Goal: Task Accomplishment & Management: Use online tool/utility

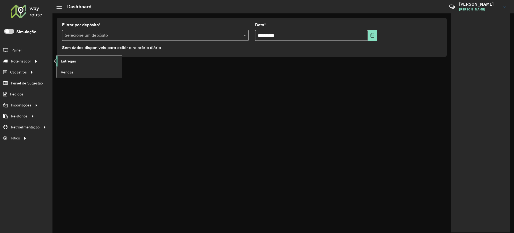
click at [67, 61] on span "Entregas" at bounding box center [68, 61] width 15 height 6
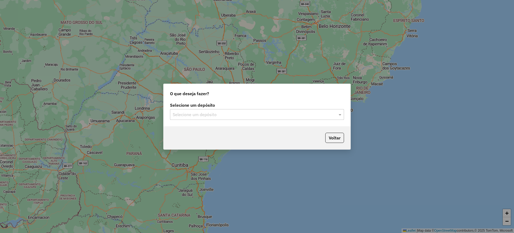
click at [201, 112] on input "text" at bounding box center [252, 114] width 158 height 6
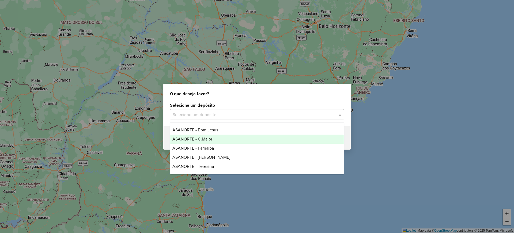
drag, startPoint x: 203, startPoint y: 137, endPoint x: 207, endPoint y: 138, distance: 4.3
click at [203, 138] on span "ASANORTE - C.Maior" at bounding box center [192, 139] width 40 height 5
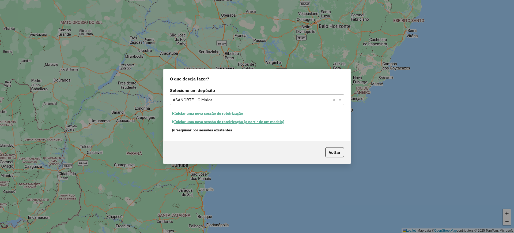
click at [205, 132] on button "Pesquisar por sessões existentes" at bounding box center [202, 130] width 65 height 8
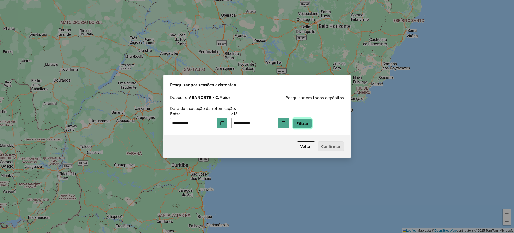
click at [308, 126] on button "Filtrar" at bounding box center [302, 123] width 19 height 10
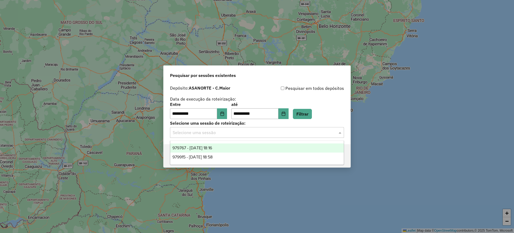
click at [226, 135] on div "Selecione uma sessão" at bounding box center [257, 132] width 174 height 11
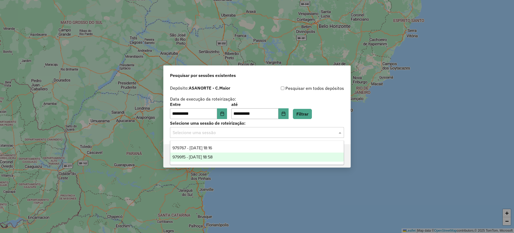
click at [213, 158] on span "979915 - [DATE] 18:58" at bounding box center [192, 156] width 40 height 5
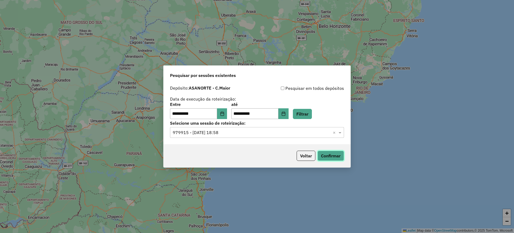
click at [329, 154] on button "Confirmar" at bounding box center [331, 155] width 27 height 10
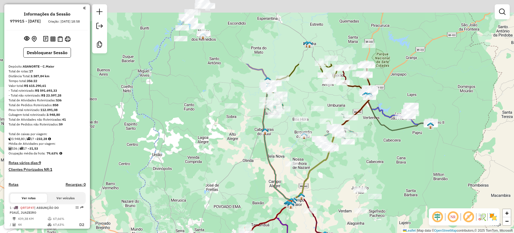
drag, startPoint x: 305, startPoint y: 80, endPoint x: 329, endPoint y: 174, distance: 97.0
click at [329, 174] on div "Janela de atendimento Grade de atendimento Capacidade Transportadoras Veículos …" at bounding box center [257, 116] width 514 height 233
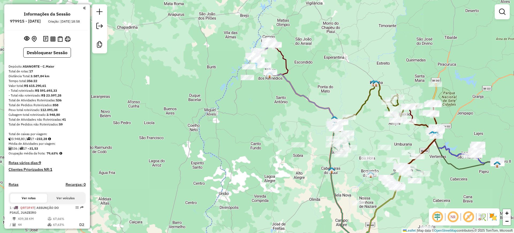
drag, startPoint x: 193, startPoint y: 72, endPoint x: 268, endPoint y: 103, distance: 80.8
click at [268, 106] on div "Janela de atendimento Grade de atendimento Capacidade Transportadoras Veículos …" at bounding box center [257, 116] width 514 height 233
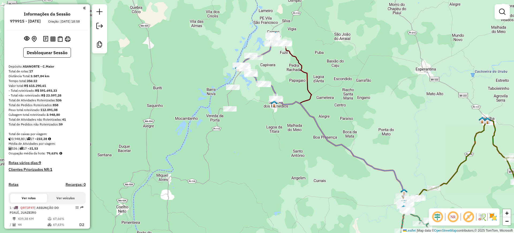
click at [267, 49] on icon at bounding box center [262, 65] width 46 height 65
select select "**********"
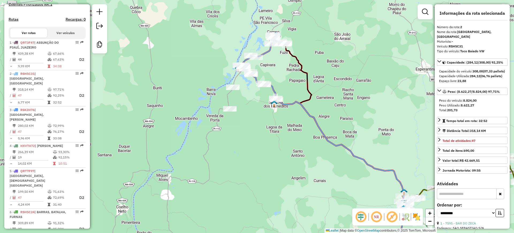
scroll to position [236, 0]
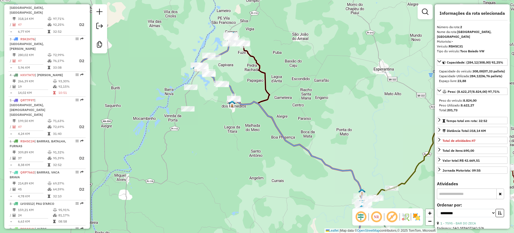
drag, startPoint x: 281, startPoint y: 69, endPoint x: 214, endPoint y: 46, distance: 70.5
click at [214, 46] on div "Janela de atendimento Grade de atendimento Capacidade Transportadoras Veículos …" at bounding box center [257, 116] width 514 height 233
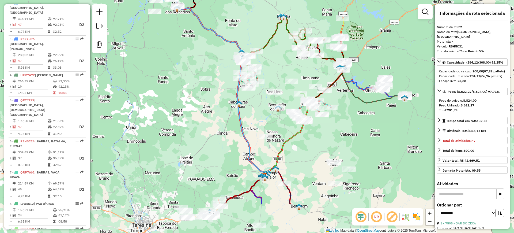
drag, startPoint x: 262, startPoint y: 68, endPoint x: 237, endPoint y: 15, distance: 58.3
click at [237, 15] on div "Janela de atendimento Grade de atendimento Capacidade Transportadoras Veículos …" at bounding box center [257, 116] width 514 height 233
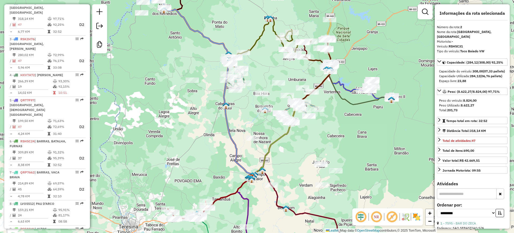
drag, startPoint x: 285, startPoint y: 53, endPoint x: 271, endPoint y: 55, distance: 13.5
click at [271, 55] on div "Janela de atendimento Grade de atendimento Capacidade Transportadoras Veículos …" at bounding box center [257, 116] width 514 height 233
click at [255, 43] on icon at bounding box center [269, 41] width 84 height 46
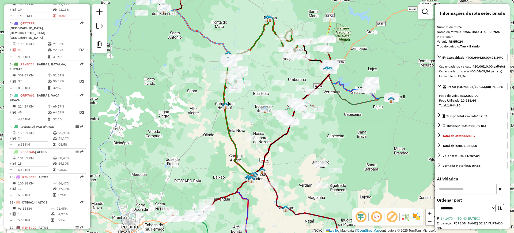
scroll to position [354, 0]
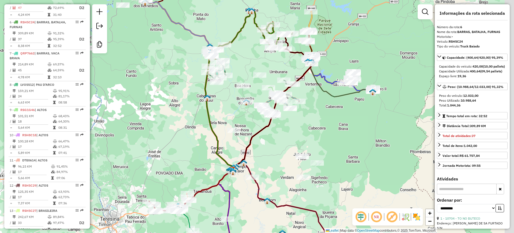
drag, startPoint x: 267, startPoint y: 65, endPoint x: 249, endPoint y: 57, distance: 20.0
click at [249, 57] on div "Janela de atendimento Grade de atendimento Capacidade Transportadoras Veículos …" at bounding box center [257, 116] width 514 height 233
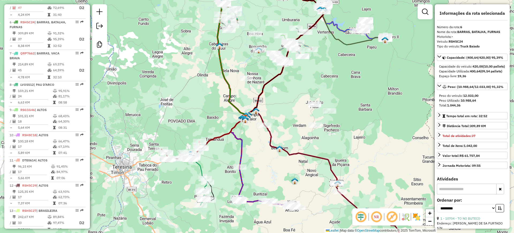
drag, startPoint x: 208, startPoint y: 109, endPoint x: 196, endPoint y: 88, distance: 24.3
click at [196, 88] on div "Janela de atendimento Grade de atendimento Capacidade Transportadoras Veículos …" at bounding box center [257, 116] width 514 height 233
